Goal: Check status: Check status

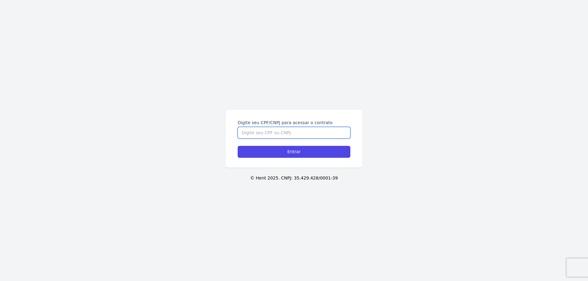
click at [311, 135] on input "Digite seu CPF/CNPJ para acessar o contrato" at bounding box center [294, 133] width 113 height 12
click at [254, 134] on input "17361768811" at bounding box center [294, 133] width 113 height 12
click at [238, 146] on input "Entrar" at bounding box center [294, 152] width 113 height 12
type input "1736168811"
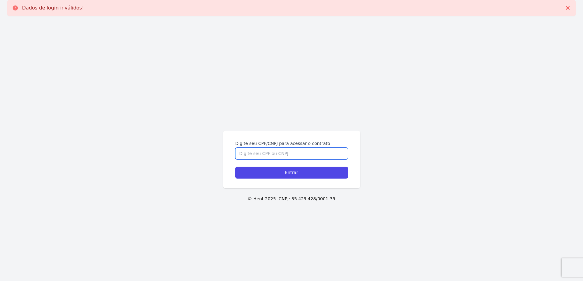
click at [274, 154] on input "Digite seu CPF/CNPJ para acessar o contrato" at bounding box center [291, 154] width 113 height 12
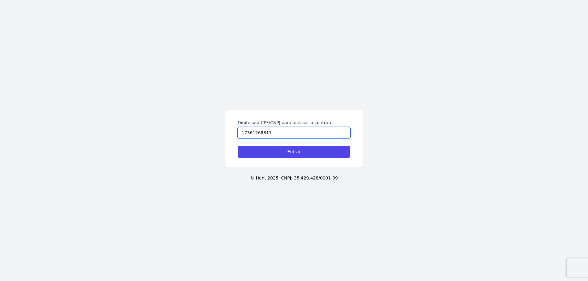
type input "17361268811"
click at [238, 146] on input "Entrar" at bounding box center [294, 152] width 113 height 12
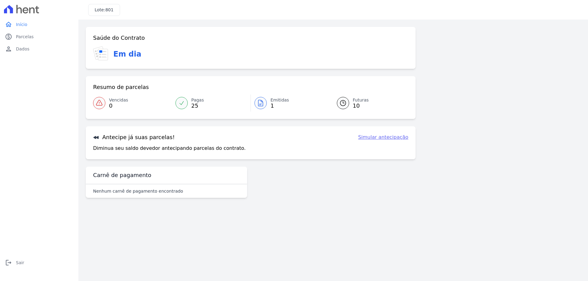
click at [268, 104] on link "Emitidas 1" at bounding box center [290, 103] width 79 height 17
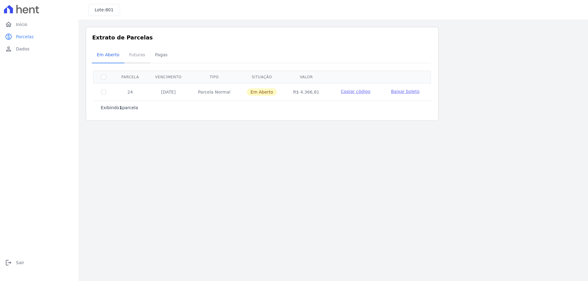
click at [140, 57] on span "Futuras" at bounding box center [136, 55] width 23 height 12
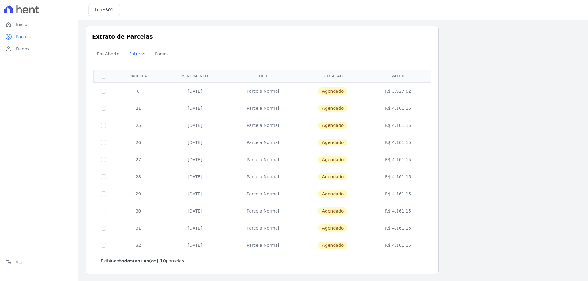
scroll to position [1, 0]
click at [104, 58] on span "Em Aberto" at bounding box center [108, 53] width 30 height 12
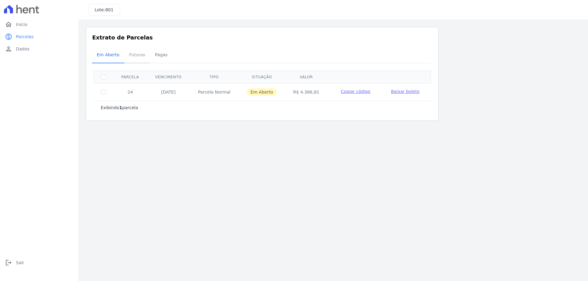
click at [126, 55] on span "Futuras" at bounding box center [136, 55] width 23 height 12
